Goal: Task Accomplishment & Management: Manage account settings

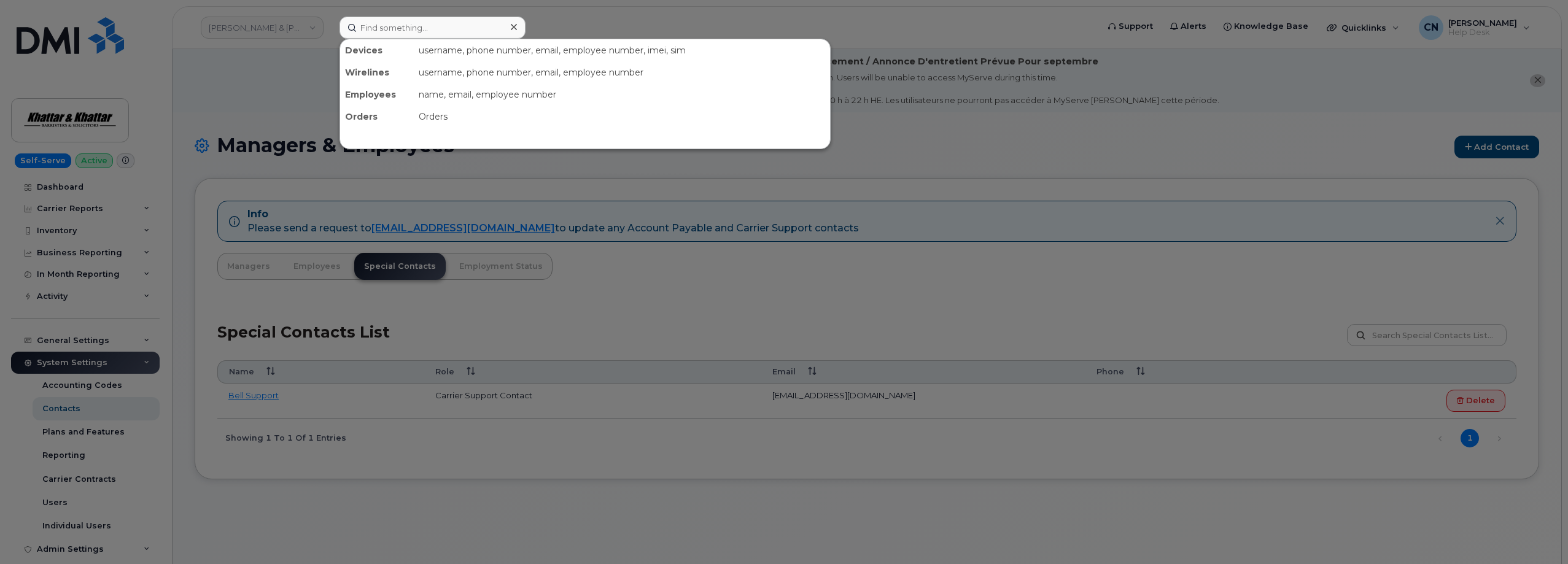
scroll to position [70, 0]
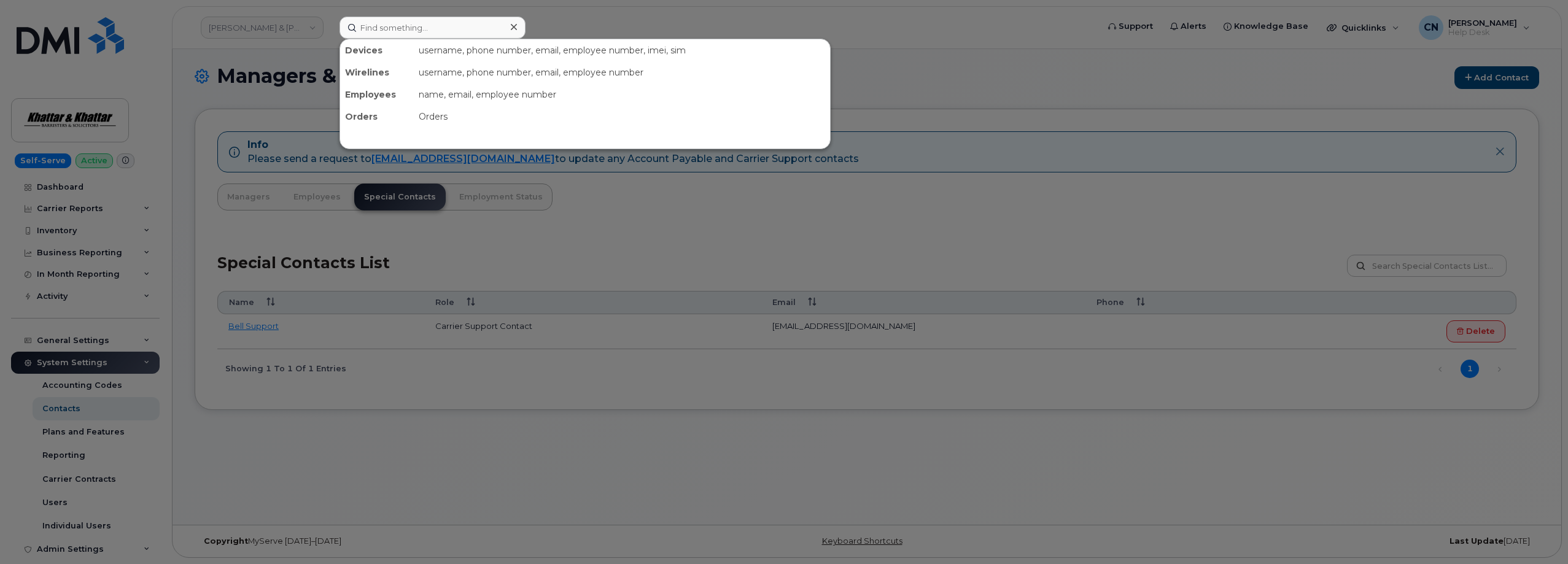
click at [377, 26] on input at bounding box center [432, 27] width 186 height 22
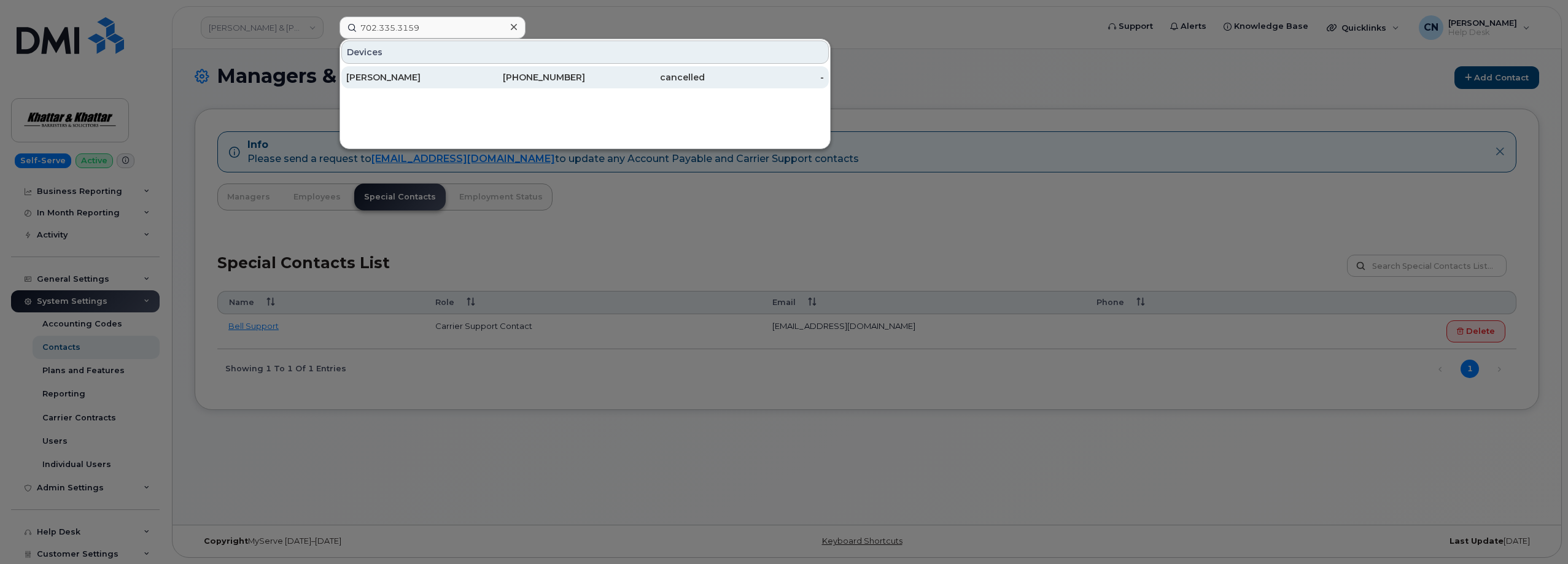
type input "702.335.3159"
click at [359, 77] on div "Sean Brookins" at bounding box center [406, 77] width 120 height 12
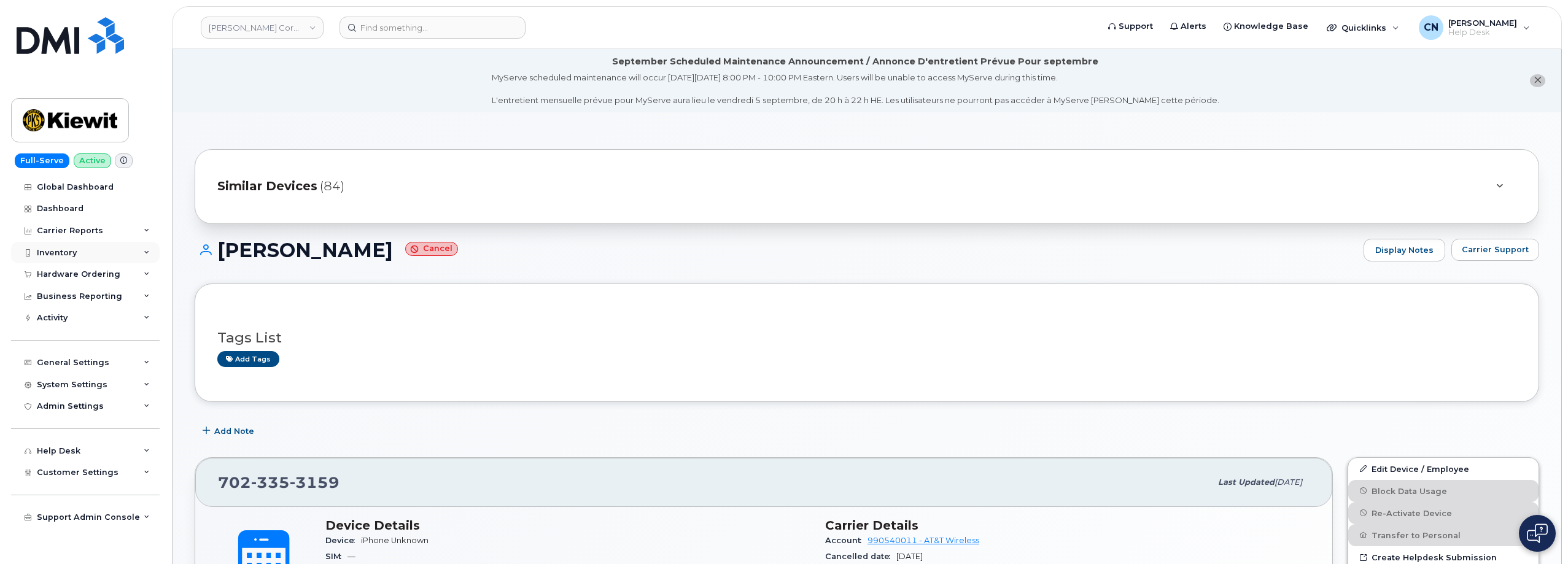
click at [67, 250] on div "Inventory" at bounding box center [57, 252] width 40 height 10
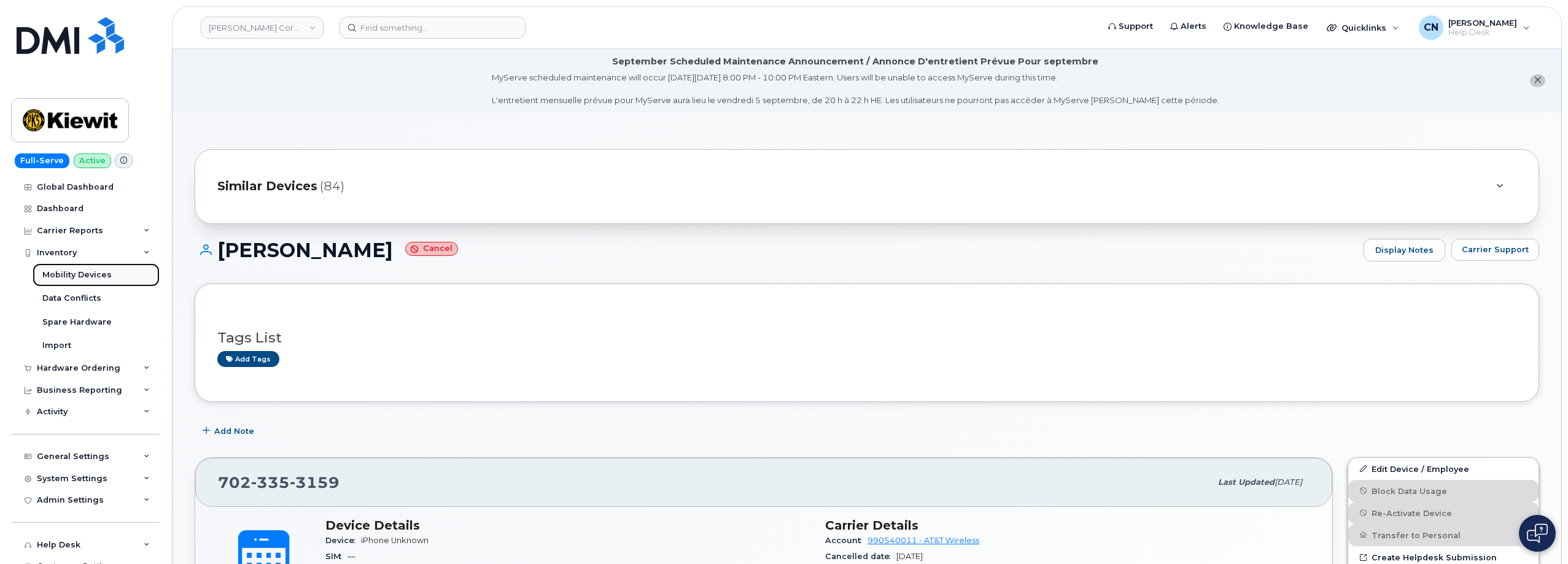
click at [86, 279] on div "Mobility Devices" at bounding box center [77, 275] width 70 height 11
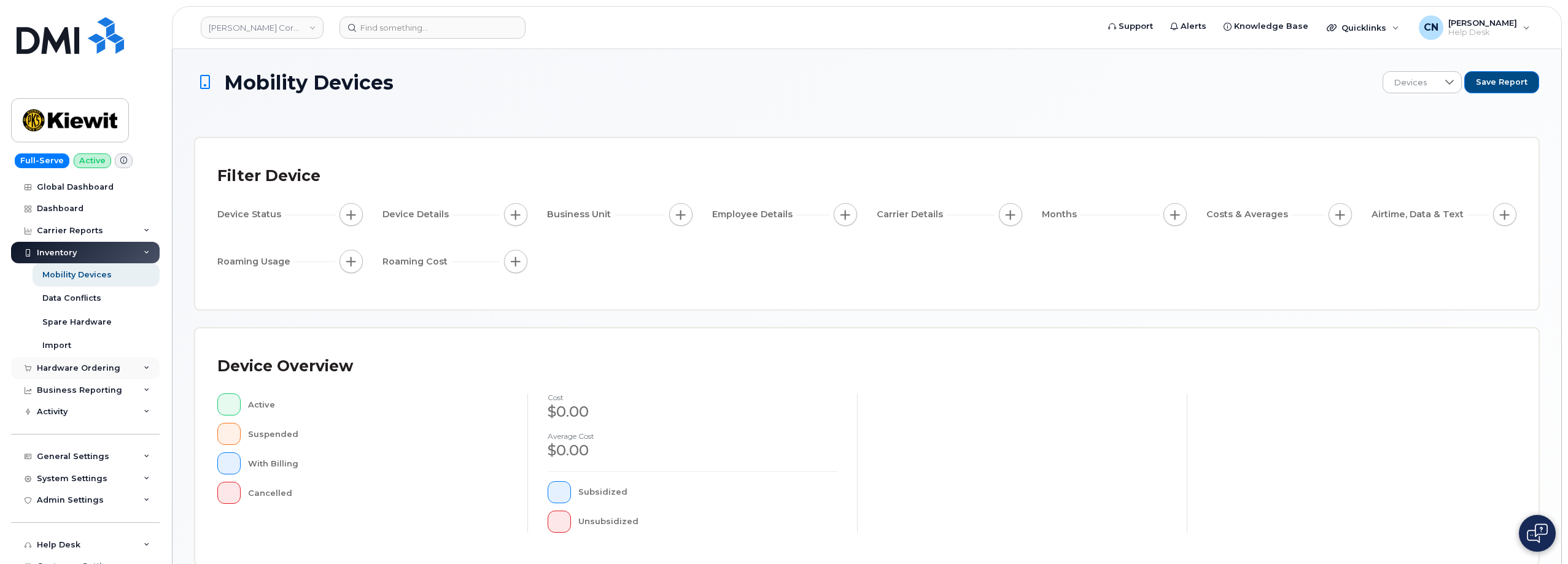
click at [64, 371] on div "Hardware Ordering" at bounding box center [78, 368] width 84 height 10
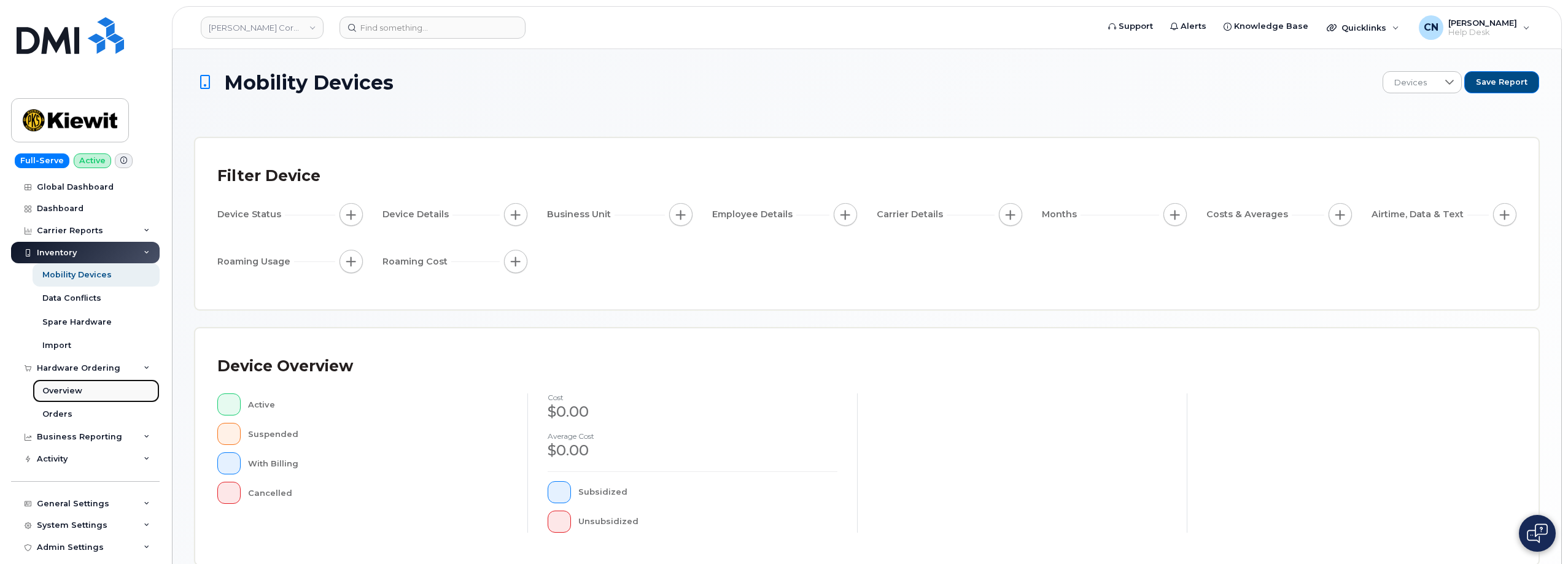
click at [52, 389] on div "Overview" at bounding box center [63, 391] width 40 height 11
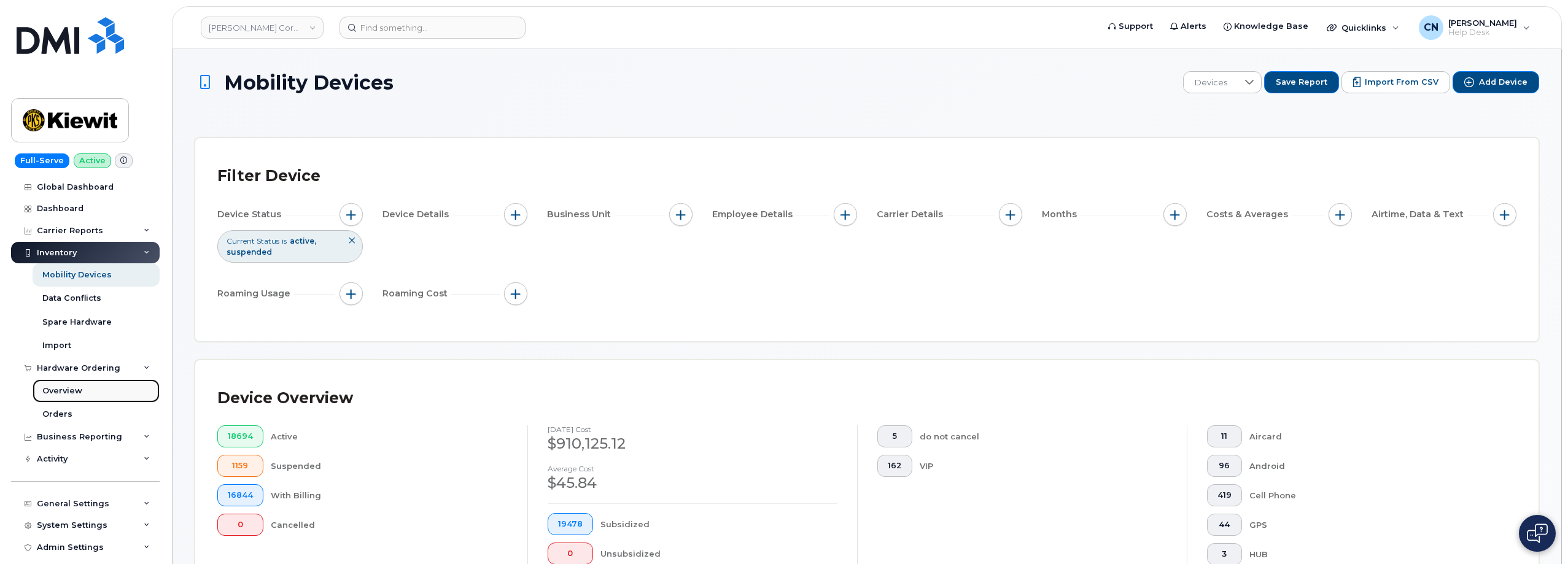
click at [59, 400] on link "Overview" at bounding box center [96, 391] width 127 height 24
drag, startPoint x: 209, startPoint y: 373, endPoint x: 238, endPoint y: 162, distance: 213.0
click at [209, 373] on div "Device Overview 18694 Active 1159 Suspended 16844 With Billing 0 Cancelled Augu…" at bounding box center [867, 500] width 1344 height 279
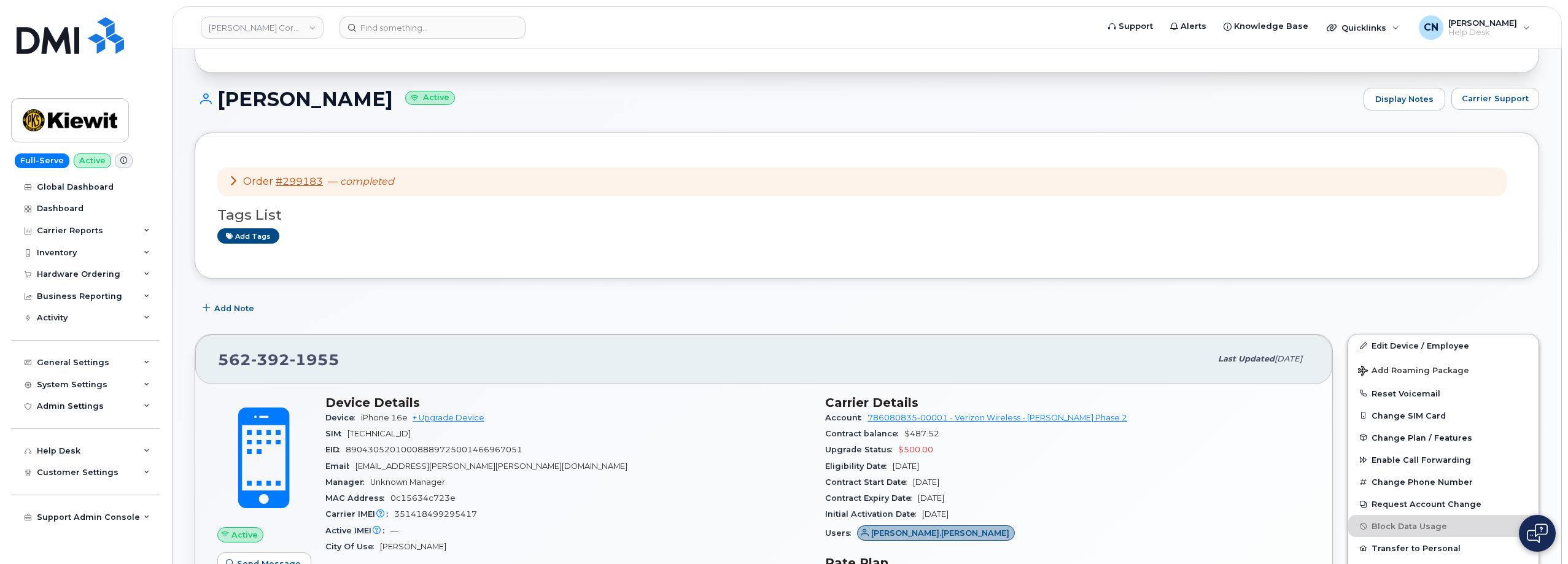
scroll to position [123, 0]
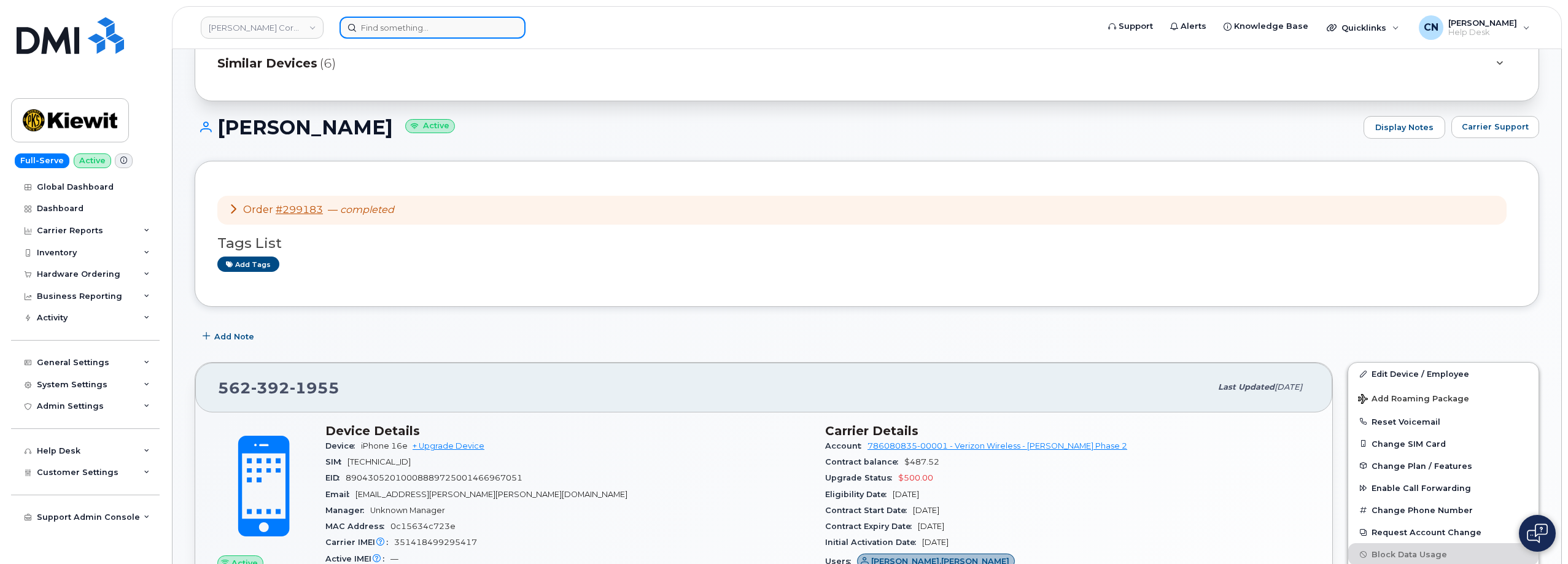
click at [394, 22] on input at bounding box center [432, 27] width 186 height 22
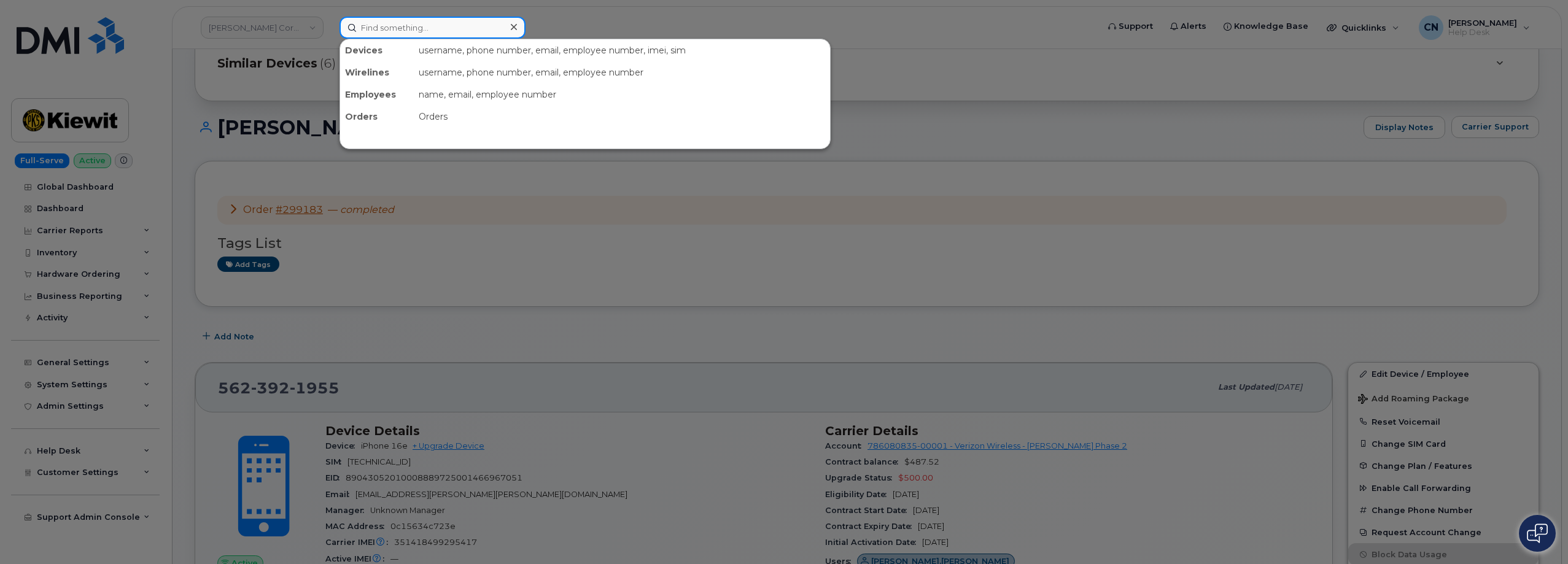
paste input "702.335.3159"
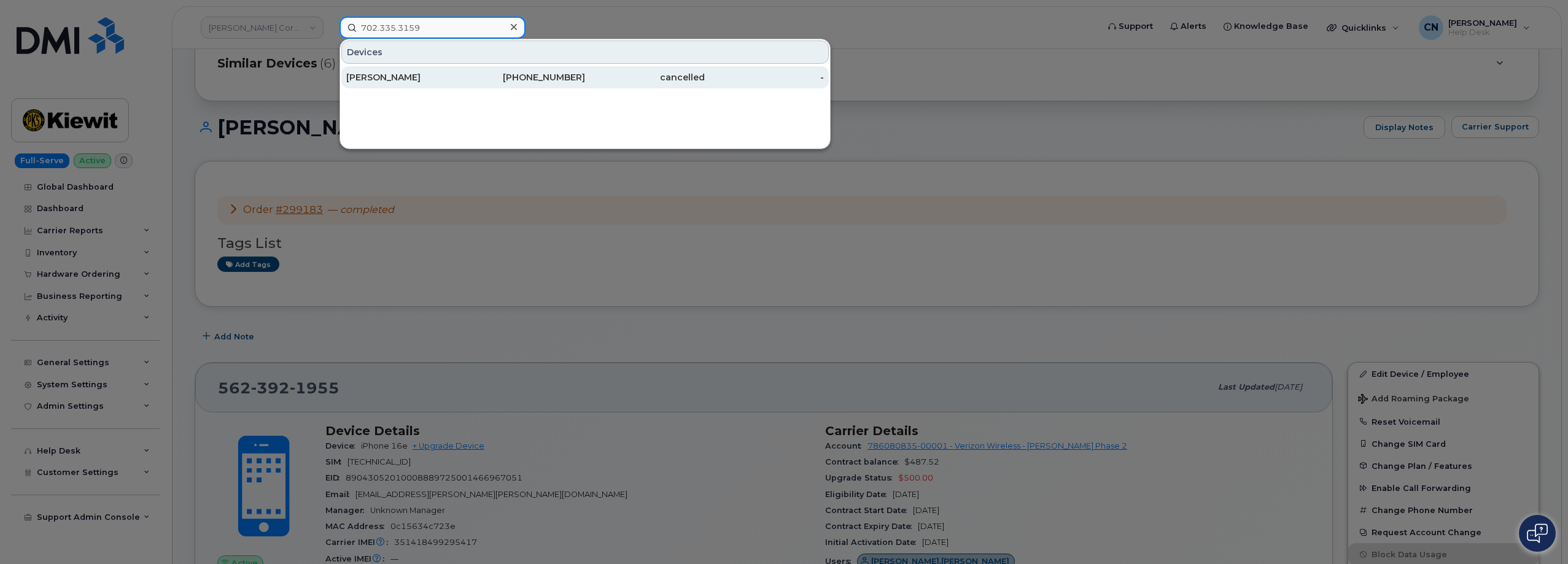
type input "702.335.3159"
click at [401, 84] on div "[PERSON_NAME]" at bounding box center [406, 77] width 120 height 22
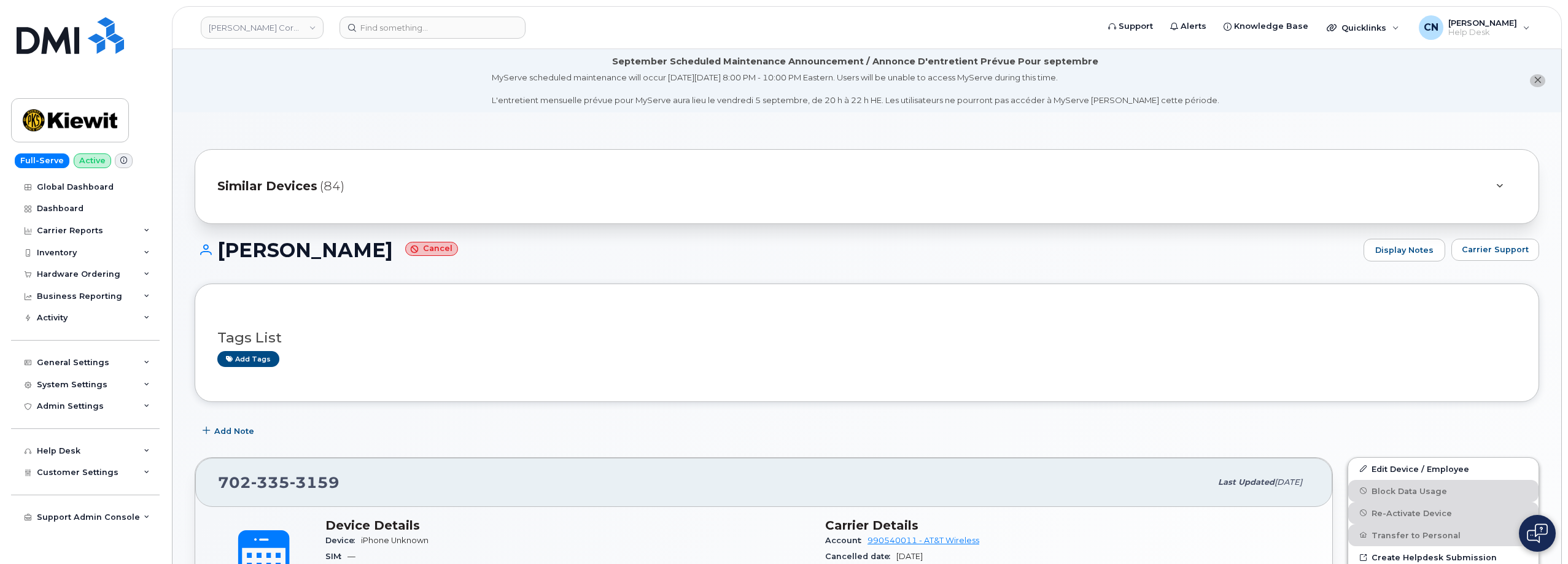
click at [326, 191] on span "(84)" at bounding box center [332, 186] width 24 height 17
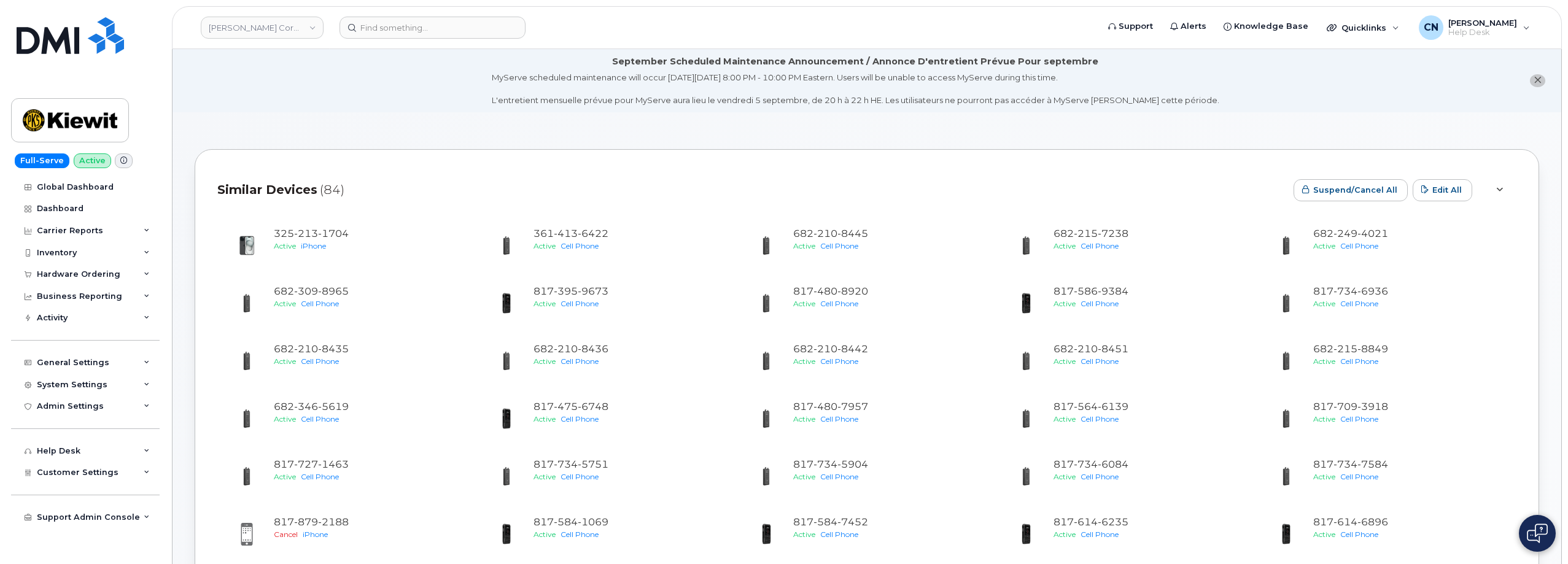
click at [313, 188] on span "Similar Devices" at bounding box center [267, 190] width 100 height 17
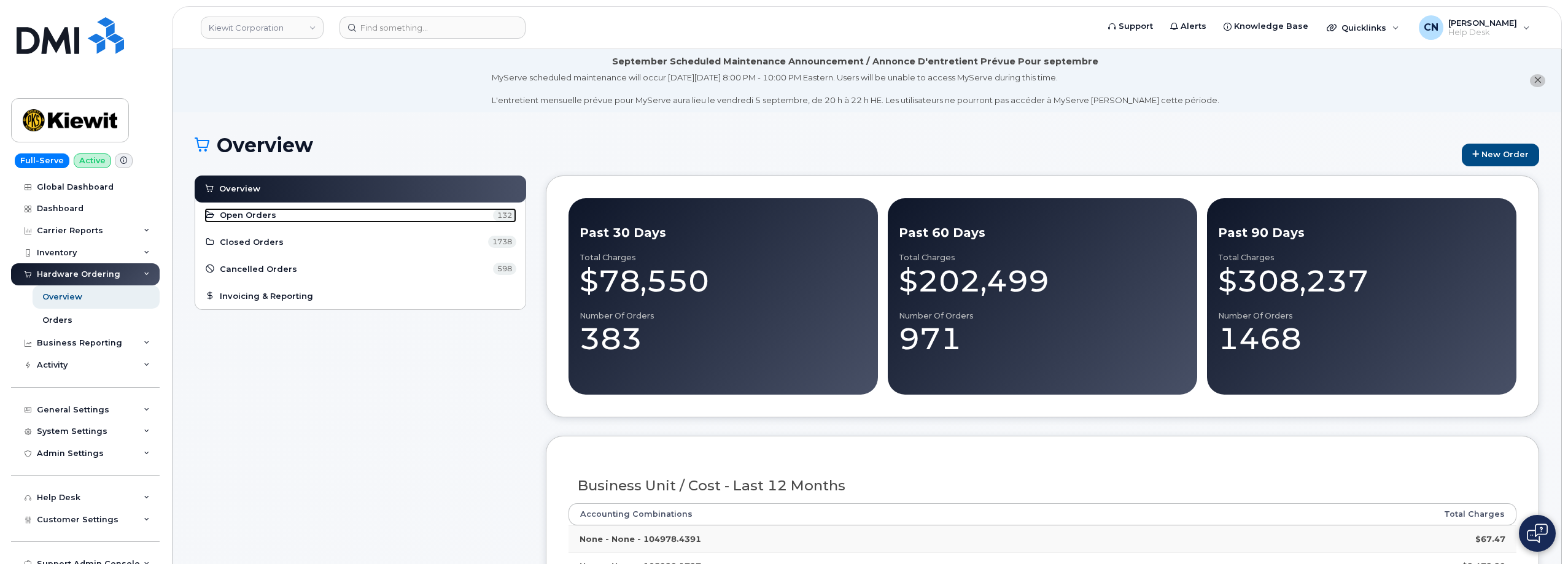
click at [278, 217] on link "Open Orders 132" at bounding box center [360, 215] width 312 height 15
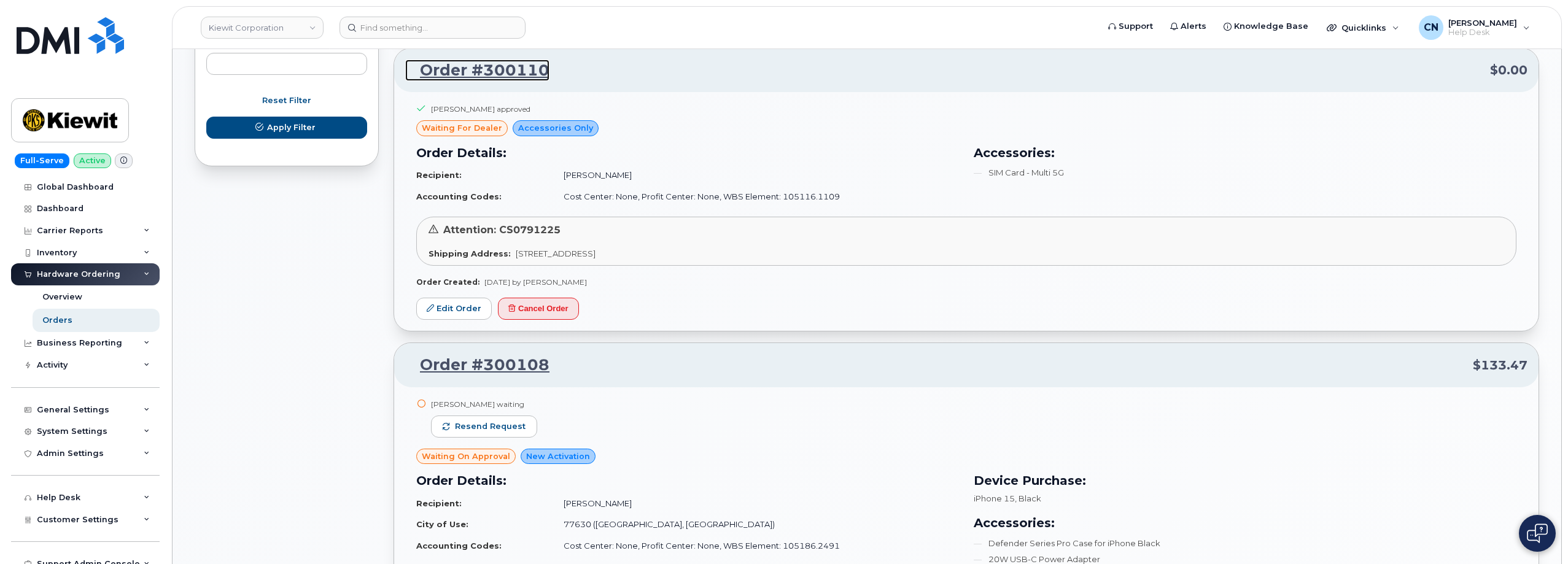
scroll to position [737, 0]
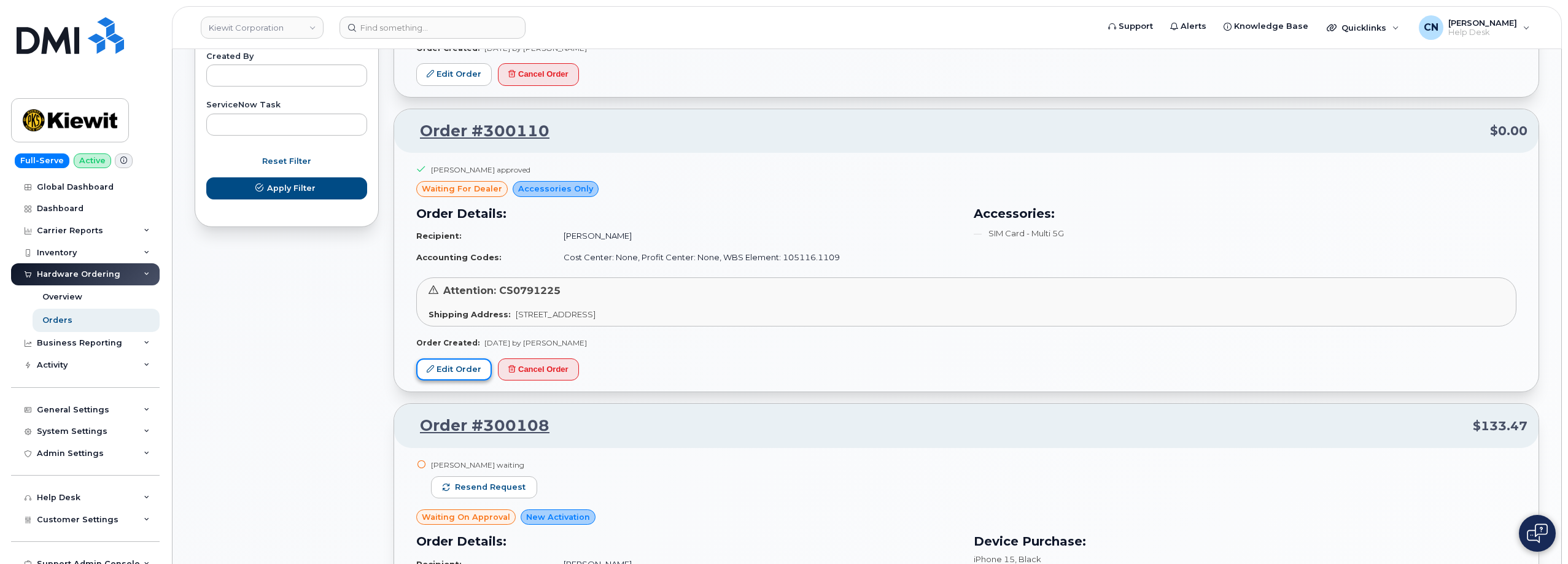
click at [467, 373] on link "Edit Order" at bounding box center [453, 370] width 76 height 23
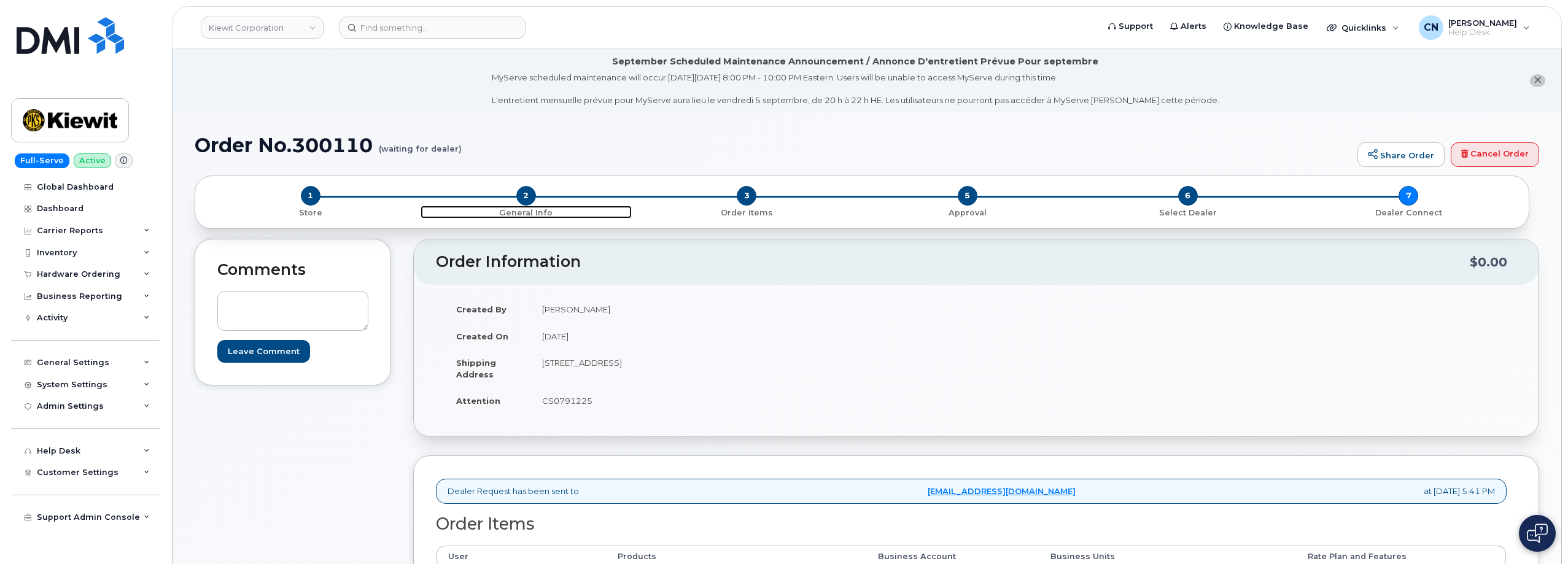
click at [530, 199] on span "2" at bounding box center [526, 196] width 20 height 20
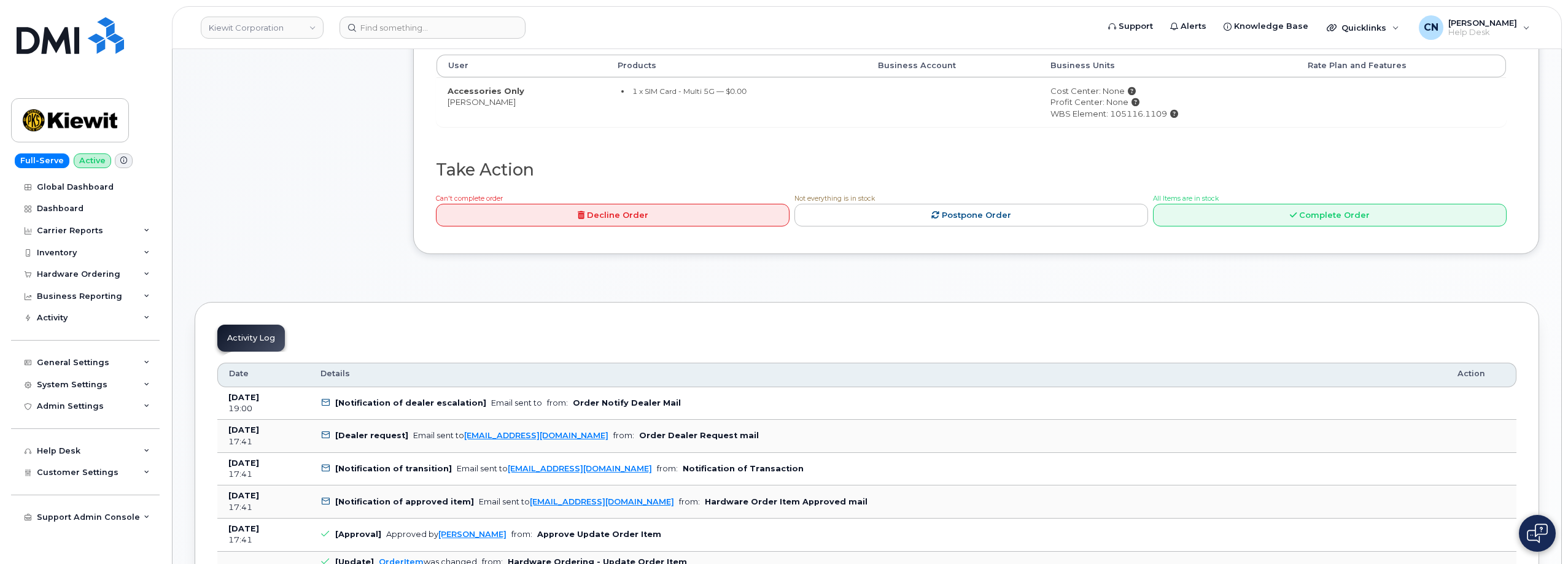
scroll to position [185, 0]
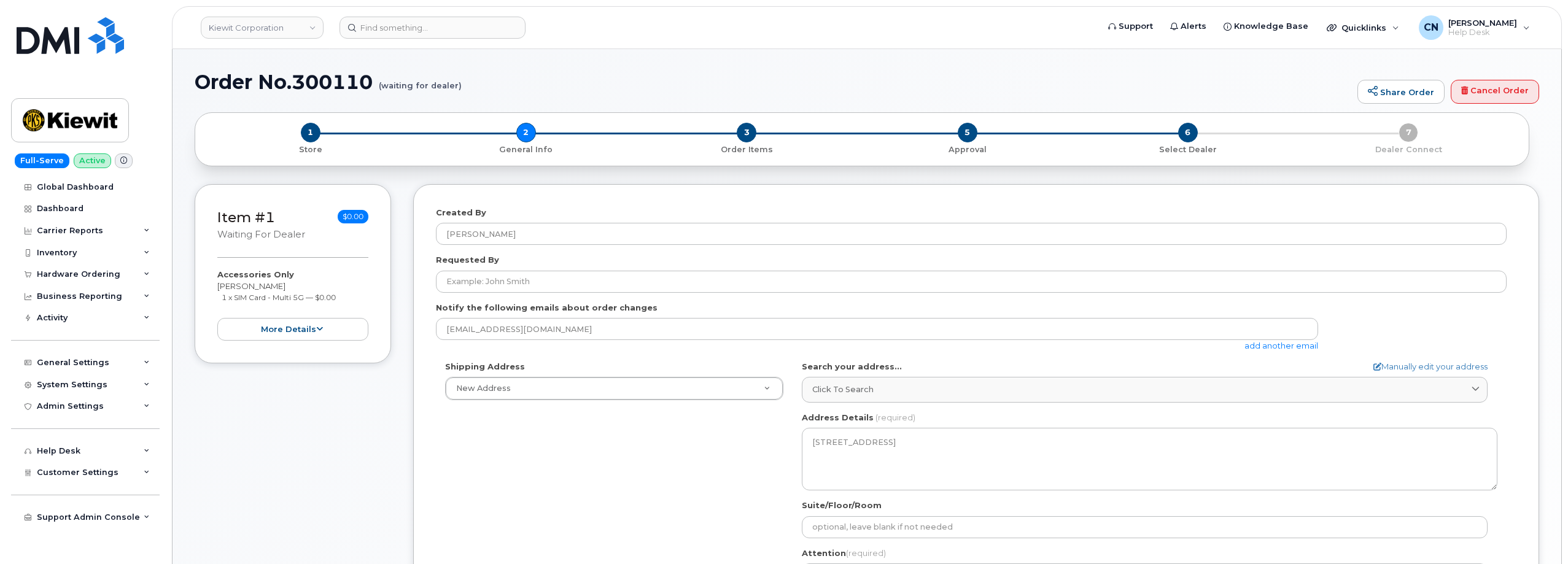
select select
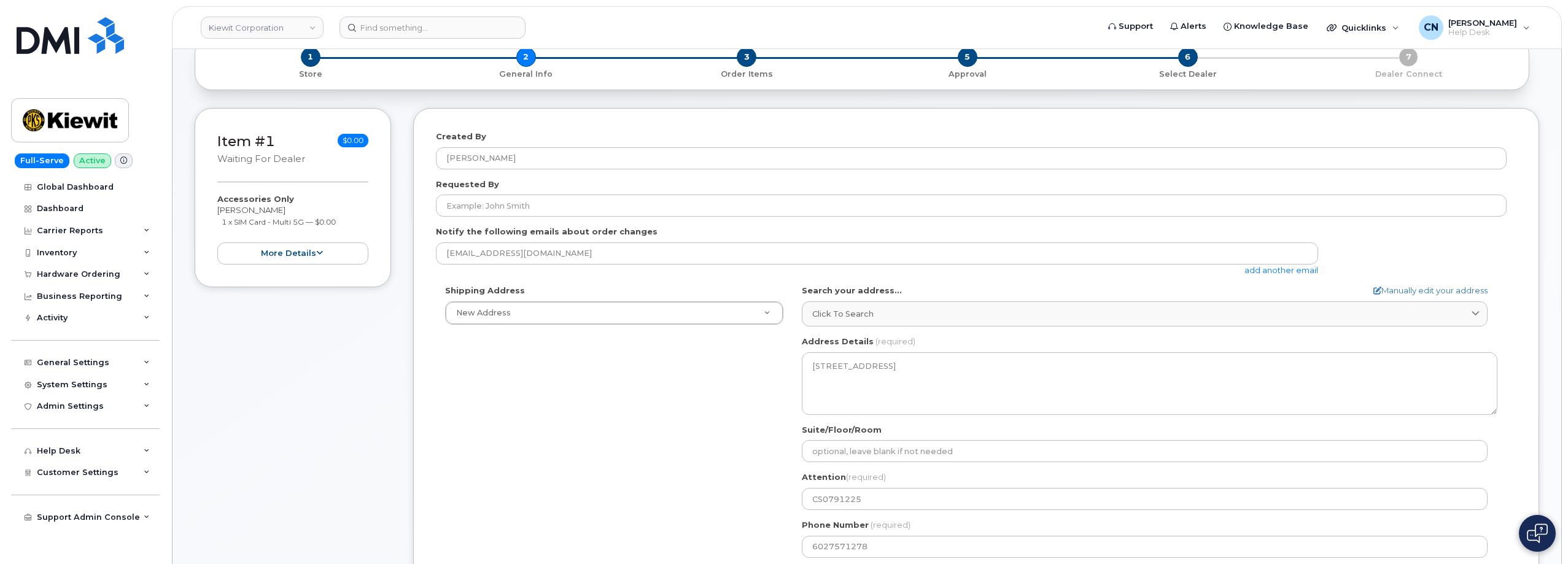
scroll to position [185, 0]
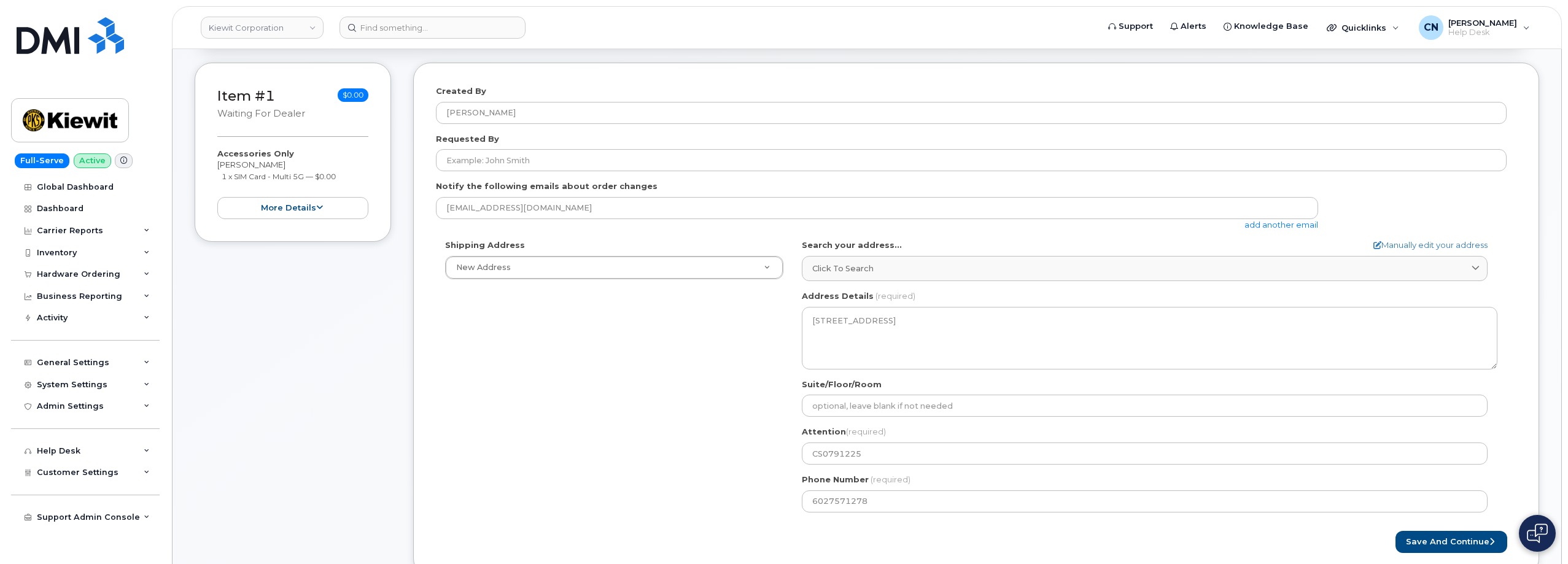
drag, startPoint x: 291, startPoint y: 167, endPoint x: 210, endPoint y: 164, distance: 81.1
click at [210, 164] on div "Item #1 waiting for dealer $0.00 Accessories Only [PERSON_NAME] 1 x SIM Card - …" at bounding box center [293, 152] width 197 height 179
copy div "[PERSON_NAME]"
click at [486, 173] on form "Created By [PERSON_NAME] Requested By Notify the following emails about order c…" at bounding box center [976, 319] width 1081 height 468
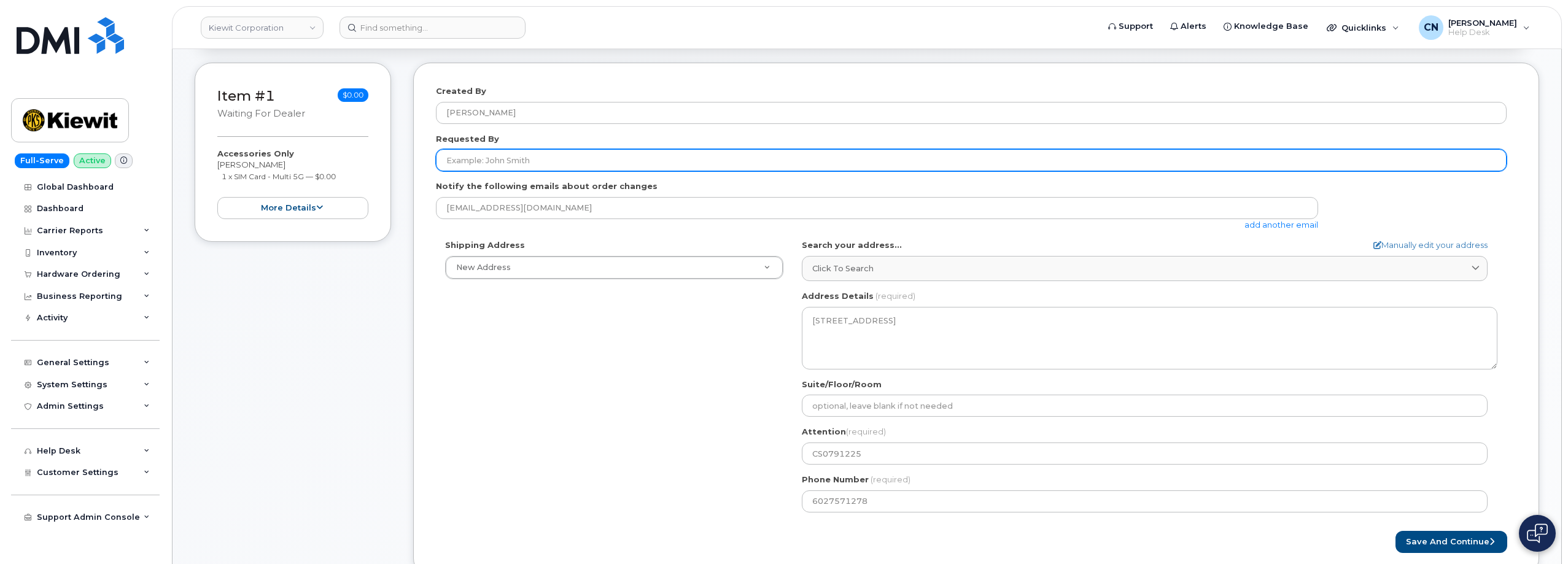
click at [529, 166] on input "Requested By" at bounding box center [971, 159] width 1070 height 22
paste input "[PERSON_NAME]"
paste input "CS0791225"
paste input "355185491746509"
type input "Eddie Santana (This is BYOD order with existing hardware (CS0791225) IMEI: 3551…"
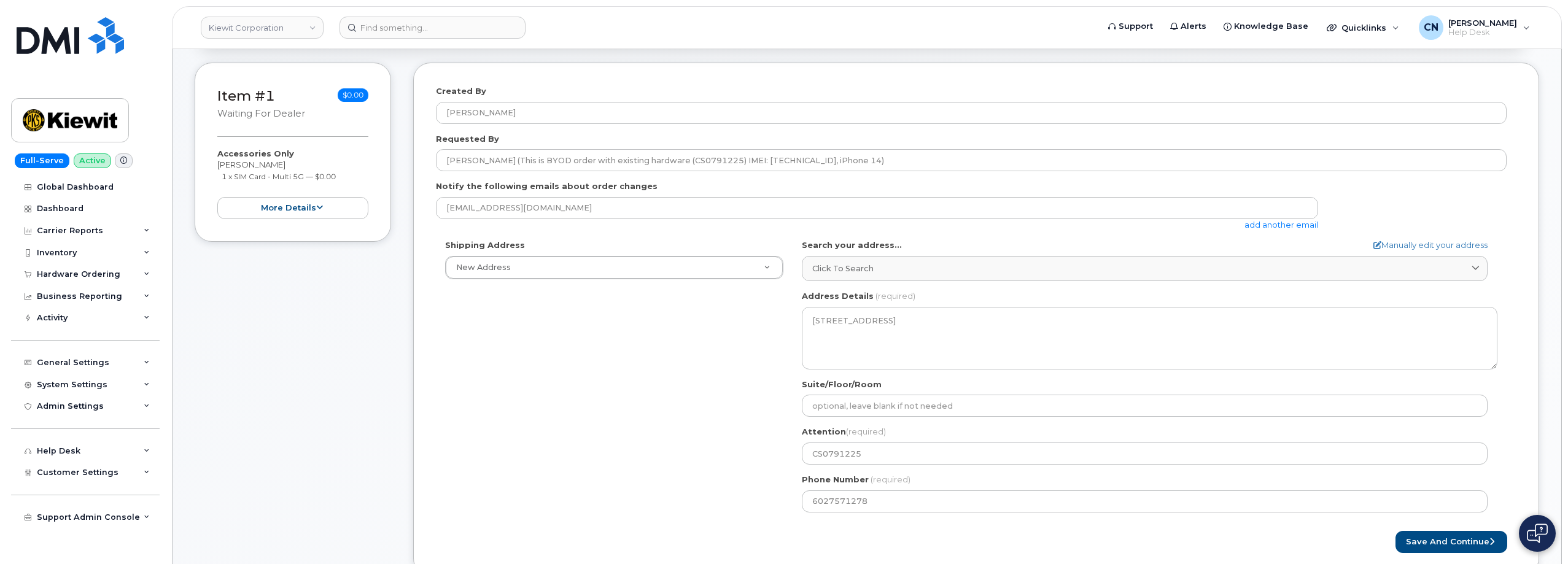
click at [1448, 554] on div "Created By Travis Tedesco Requested By Eddie Santana (This is BYOD order with e…" at bounding box center [976, 319] width 1126 height 514
click at [1445, 543] on button "Save and Continue" at bounding box center [1451, 542] width 111 height 23
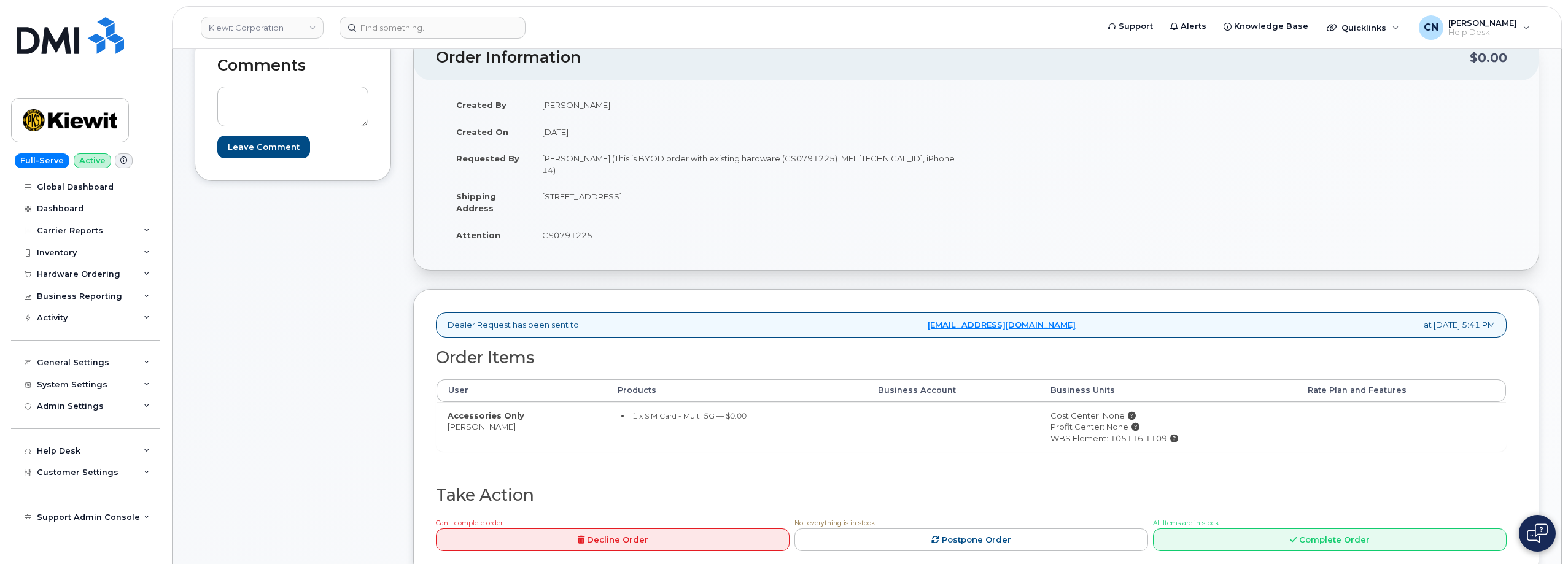
scroll to position [185, 0]
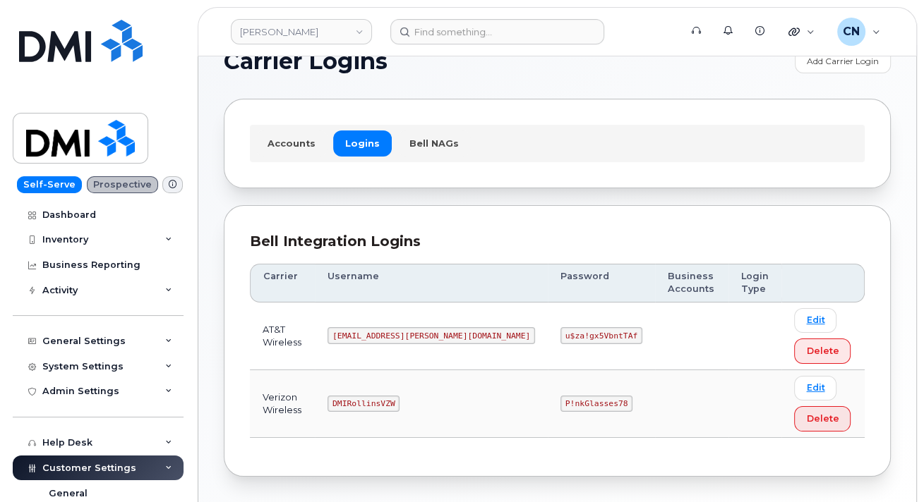
scroll to position [87, 0]
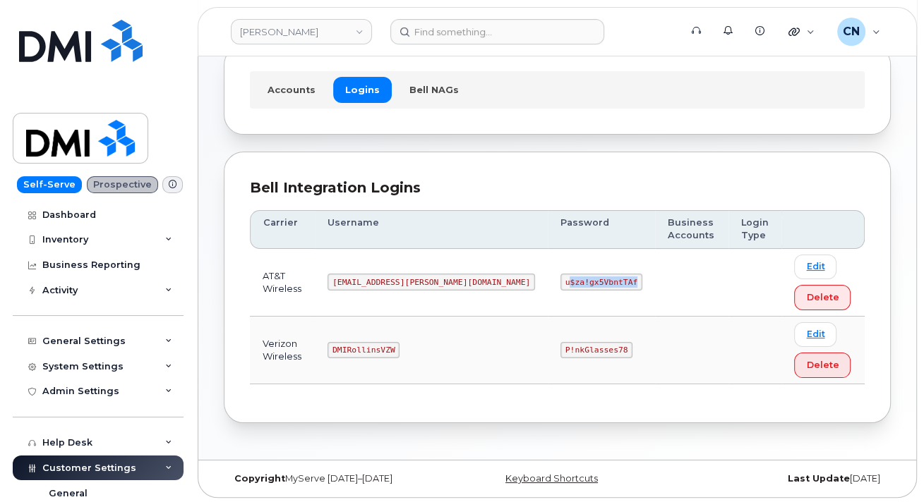
drag, startPoint x: 486, startPoint y: 282, endPoint x: 553, endPoint y: 281, distance: 67.0
click at [560, 281] on code "u$za!gx5VbntTAf" at bounding box center [601, 282] width 82 height 17
click at [547, 296] on td "u$za!gx5VbntTAf" at bounding box center [600, 283] width 107 height 68
drag, startPoint x: 483, startPoint y: 283, endPoint x: 846, endPoint y: 252, distance: 364.0
click at [579, 283] on tr "AT&T Wireless [EMAIL_ADDRESS][PERSON_NAME][DOMAIN_NAME] u$za!gx5VbntTAf Edit De…" at bounding box center [557, 283] width 615 height 68
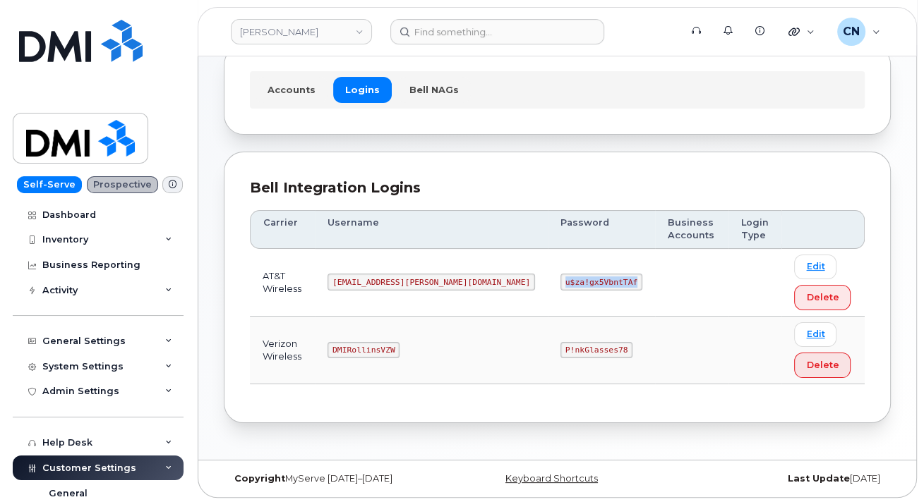
copy code "u$za!gx5VbntTAf"
click at [449, 329] on td "DMIRollinsVZW" at bounding box center [431, 351] width 233 height 68
drag, startPoint x: 556, startPoint y: 301, endPoint x: 527, endPoint y: 284, distance: 33.5
click at [553, 298] on td "u$za!gx5VbntTAf" at bounding box center [600, 283] width 107 height 68
drag, startPoint x: 551, startPoint y: 282, endPoint x: 483, endPoint y: 284, distance: 67.8
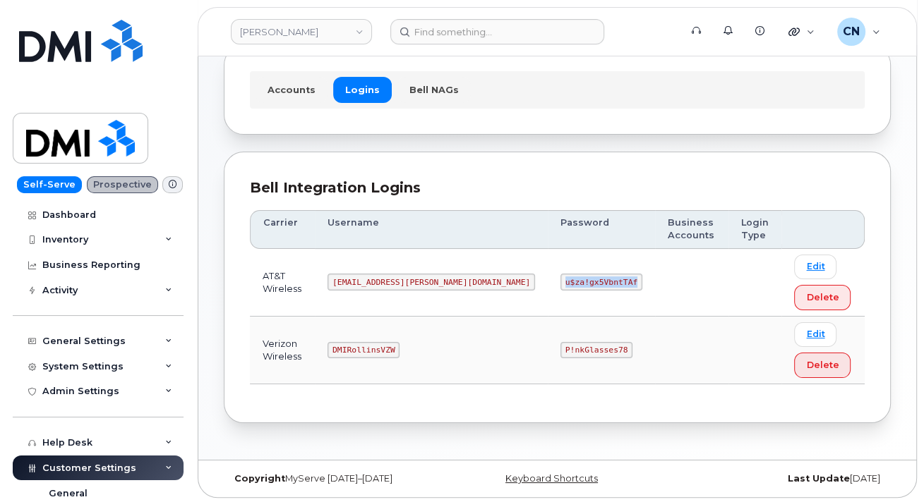
click at [560, 284] on code "u$za!gx5VbntTAf" at bounding box center [601, 282] width 82 height 17
copy code "u$za!gx5VbntTAf"
